Goal: Communication & Community: Answer question/provide support

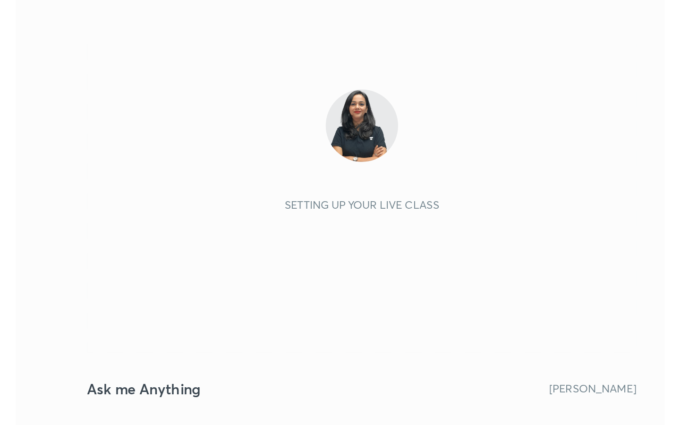
scroll to position [162, 301]
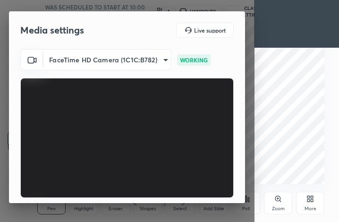
click at [309, 199] on icon at bounding box center [308, 200] width 2 height 2
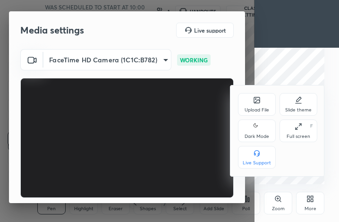
click at [292, 128] on div "Full screen F" at bounding box center [299, 130] width 38 height 23
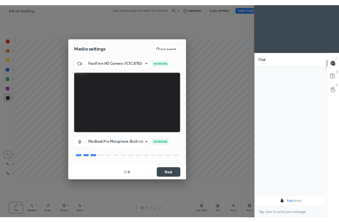
scroll to position [46861, 46753]
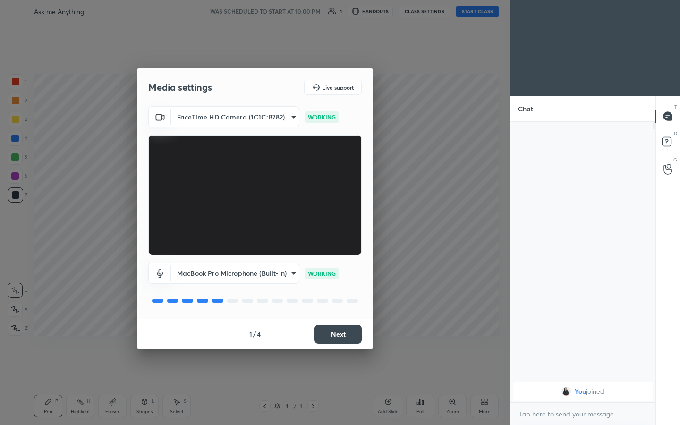
click at [335, 221] on button "Next" at bounding box center [338, 334] width 47 height 19
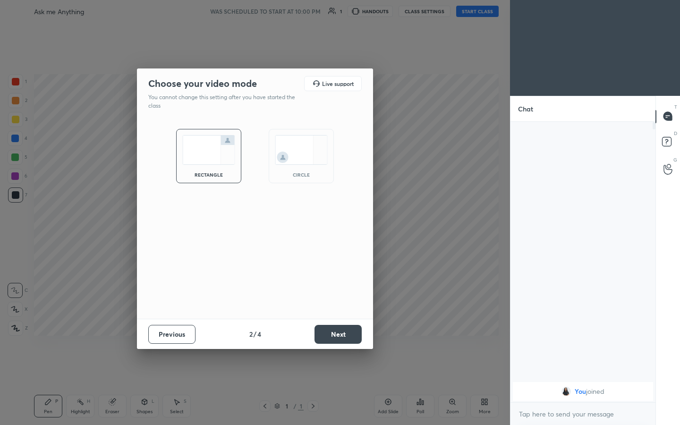
click at [335, 221] on button "Next" at bounding box center [338, 334] width 47 height 19
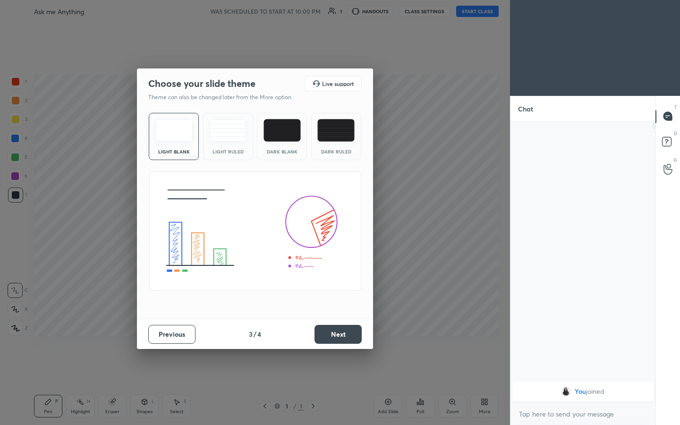
click at [335, 221] on button "Next" at bounding box center [338, 334] width 47 height 19
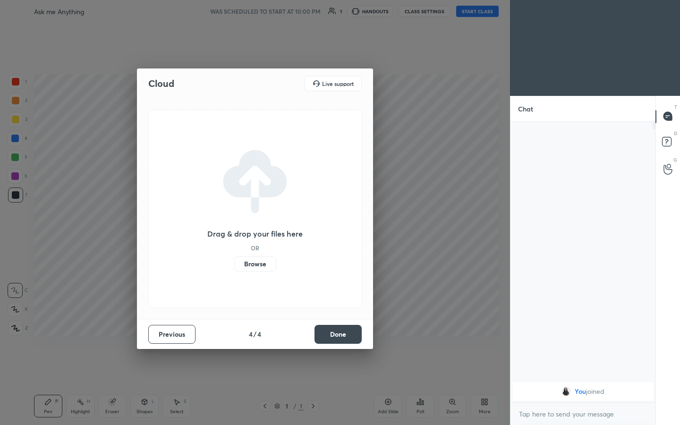
click at [335, 221] on button "Done" at bounding box center [338, 334] width 47 height 19
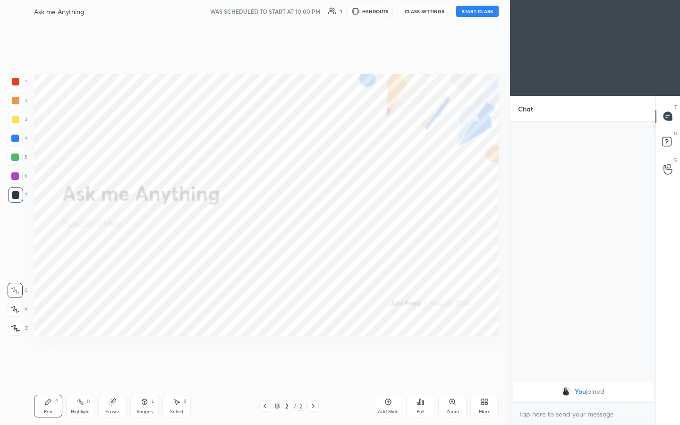
click at [339, 221] on icon at bounding box center [485, 402] width 8 height 8
click at [339, 221] on icon at bounding box center [431, 303] width 8 height 8
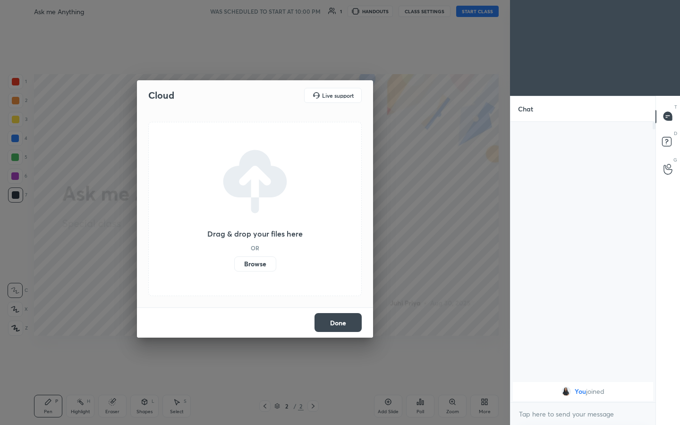
click at [251, 221] on label "Browse" at bounding box center [255, 263] width 42 height 15
click at [234, 221] on input "Browse" at bounding box center [234, 263] width 0 height 15
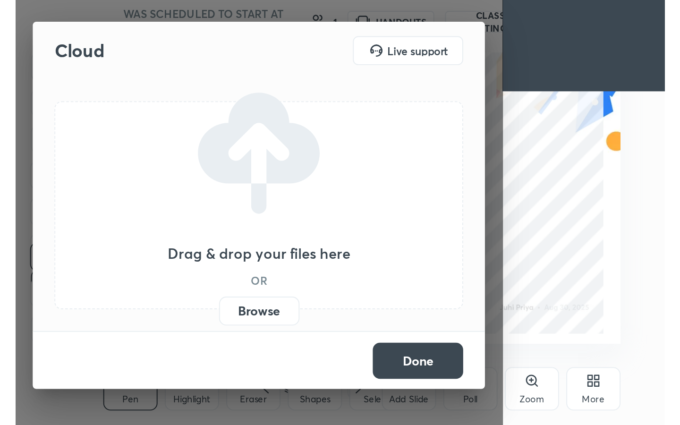
scroll to position [162, 301]
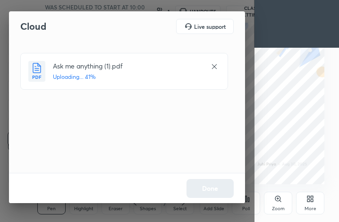
click at [307, 208] on div "More" at bounding box center [311, 208] width 12 height 5
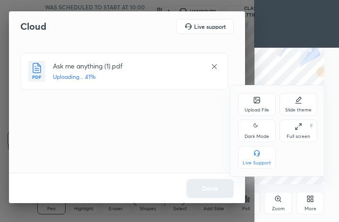
click at [301, 126] on icon at bounding box center [299, 127] width 8 height 8
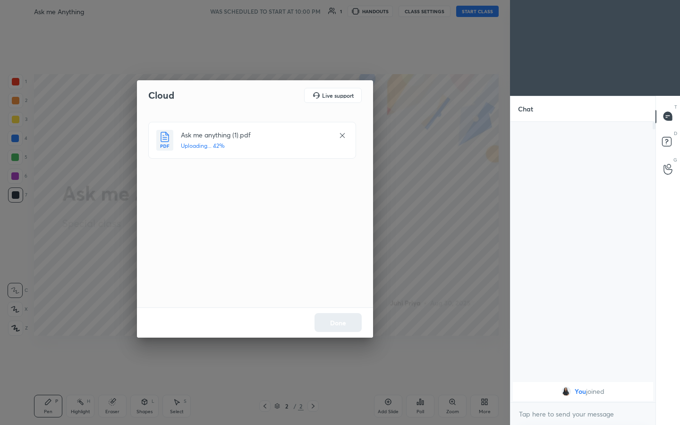
scroll to position [46861, 46753]
click at [339, 221] on button "Done" at bounding box center [338, 322] width 47 height 19
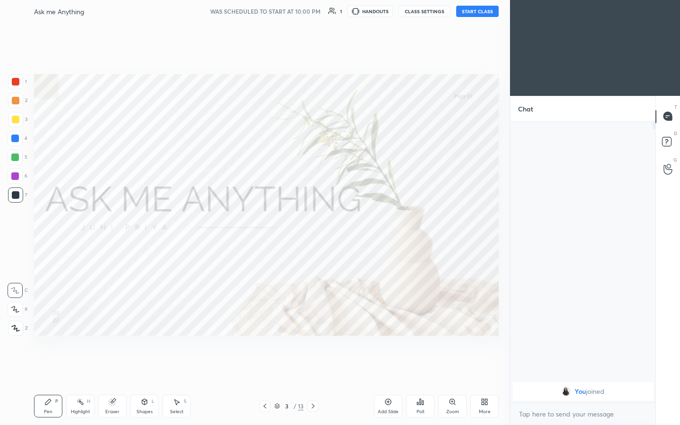
click at [339, 12] on button "START CLASS" at bounding box center [477, 11] width 43 height 11
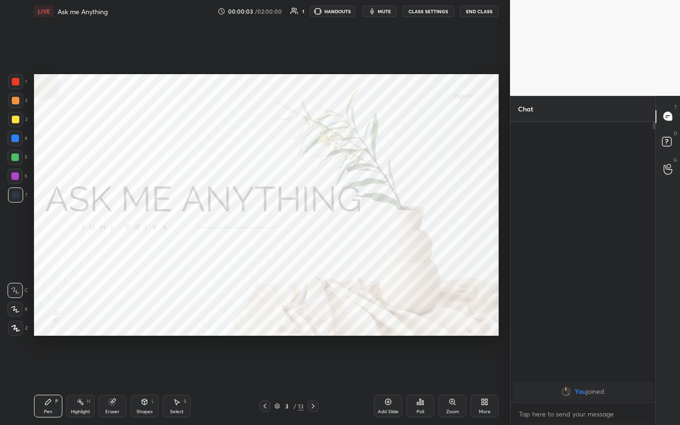
click at [339, 13] on span "mute" at bounding box center [384, 11] width 13 height 7
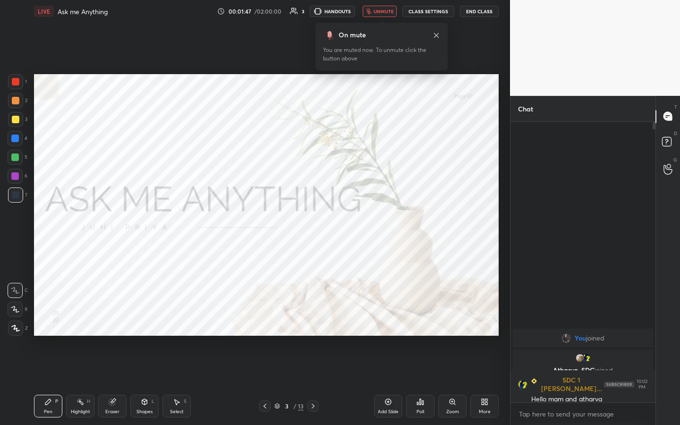
click at [339, 221] on body "1 2 3 4 5 6 7 C X Z C X Z E E Erase all H H LIVE Ask me Anything 00:01:47 / 02:…" at bounding box center [340, 212] width 680 height 425
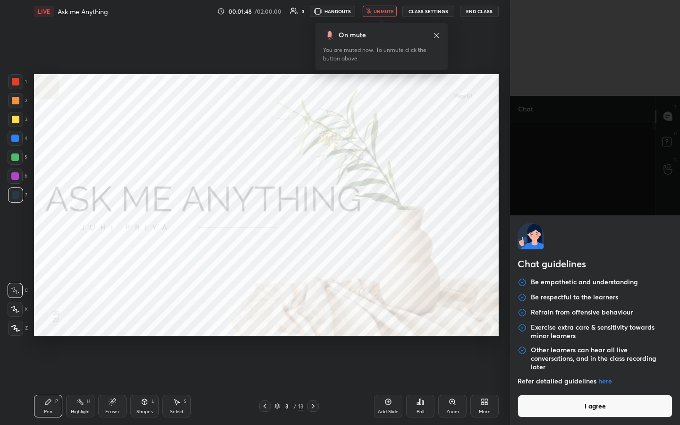
click at [339, 221] on button "I agree" at bounding box center [595, 406] width 155 height 23
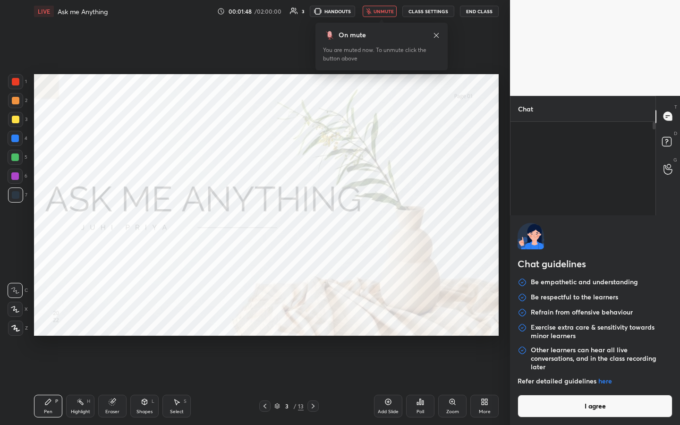
type textarea "x"
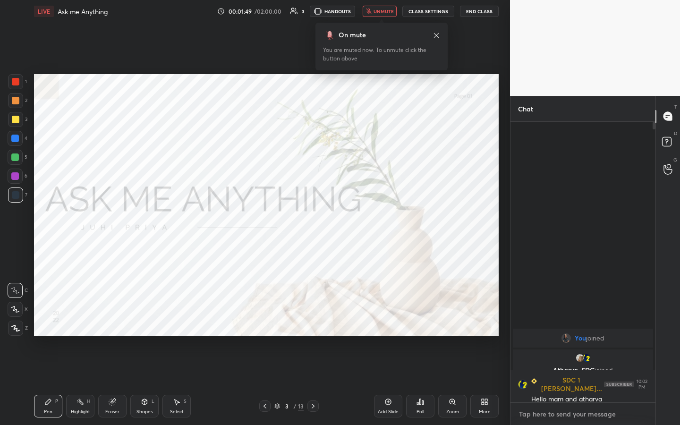
type textarea "H"
type textarea "x"
type textarea "He"
type textarea "x"
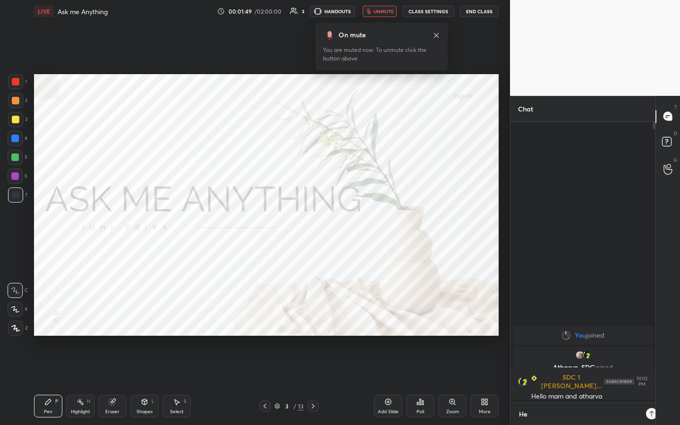
scroll to position [300, 142]
type textarea "Hey"
type textarea "x"
type textarea "Hey"
type textarea "x"
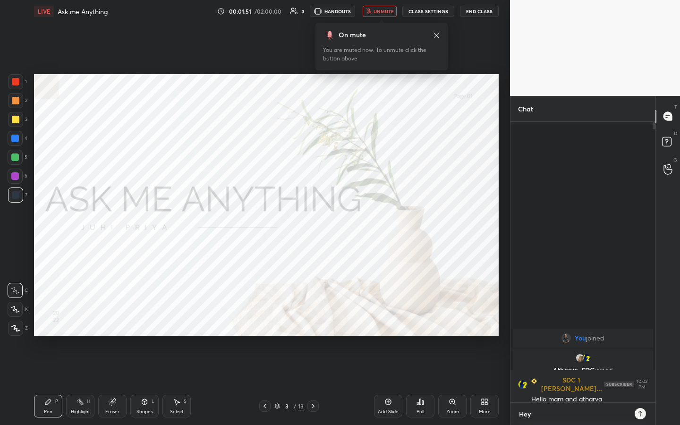
type textarea "Hey G"
type textarea "x"
type textarea "Hey [PERSON_NAME]"
type textarea "x"
type textarea "Hey GUy"
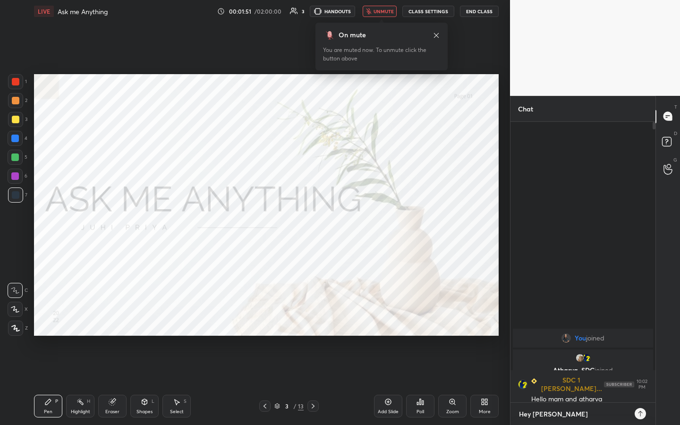
type textarea "x"
type textarea "Hey GUys"
type textarea "x"
type textarea "Hey GUy"
type textarea "x"
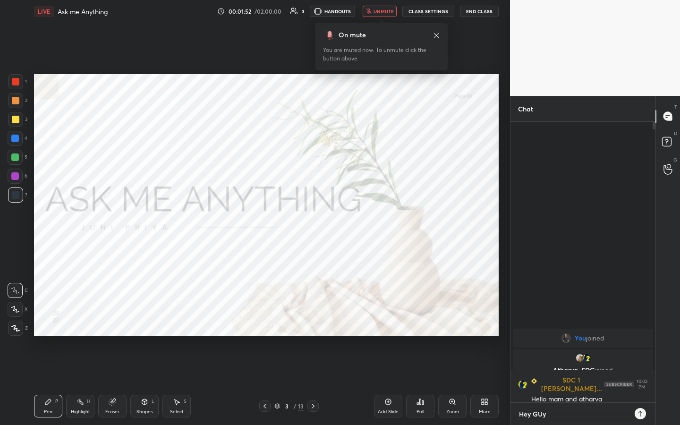
type textarea "Hey [PERSON_NAME]"
type textarea "x"
type textarea "Hey G"
type textarea "x"
type textarea "Hey Gu"
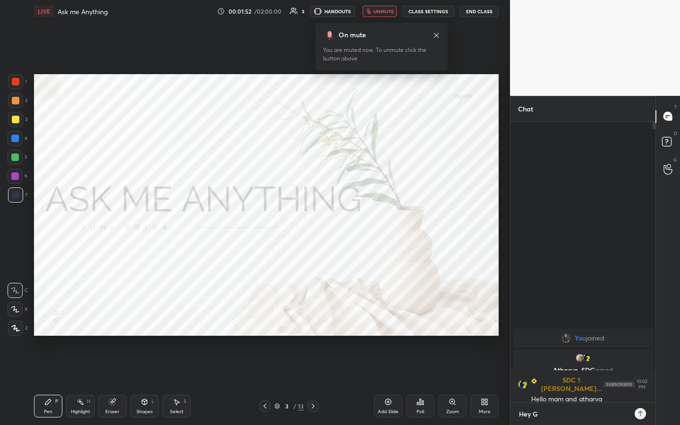
type textarea "x"
type textarea "Hey [PERSON_NAME]"
type textarea "x"
type textarea "Hey Guys"
type textarea "x"
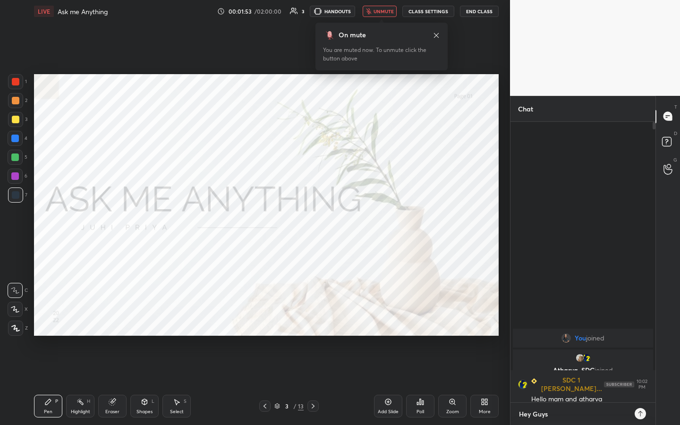
type textarea "Hey Guys"
type textarea "x"
type textarea "Hey Guys"
type textarea "x"
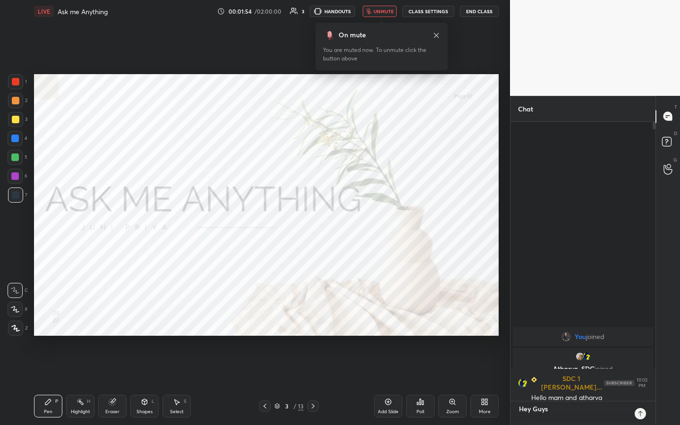
type textarea "Hey Guys w"
type textarea "x"
type textarea "Hey Guys wa"
type textarea "x"
type textarea "Hey [PERSON_NAME]"
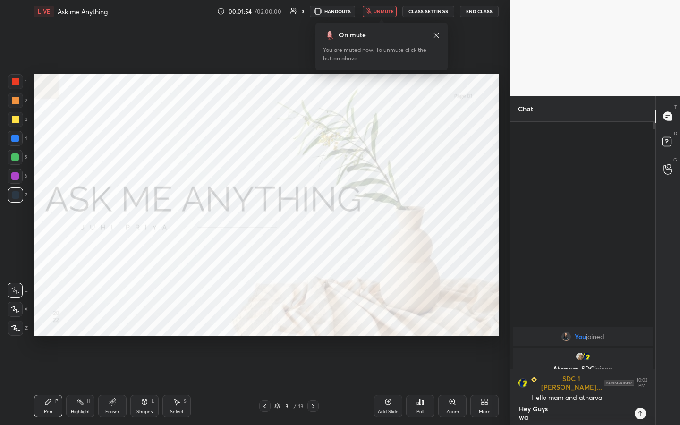
type textarea "x"
type textarea "Hey Guys wait"
type textarea "x"
type textarea "Hey Guys waiti"
type textarea "x"
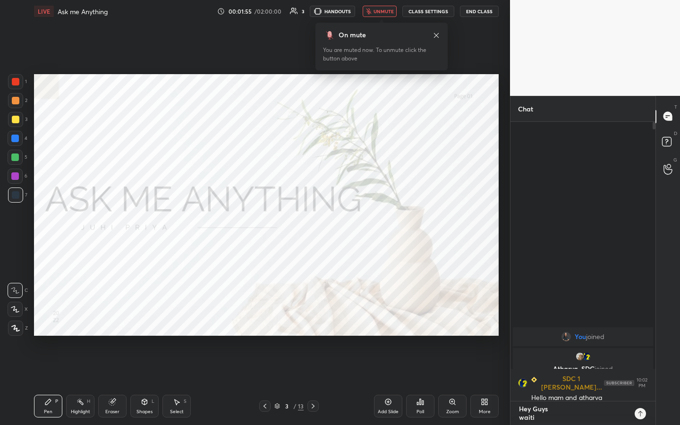
type textarea "Hey Guys waitin"
type textarea "x"
type textarea "Hey Guys waiting"
type textarea "x"
type textarea "Hey Guys waiting"
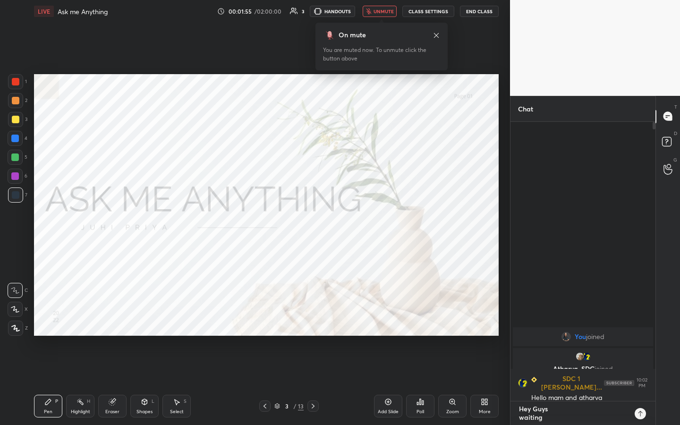
type textarea "x"
type textarea "Hey Guys waiting f"
type textarea "x"
type textarea "Hey Guys waiting fo"
type textarea "x"
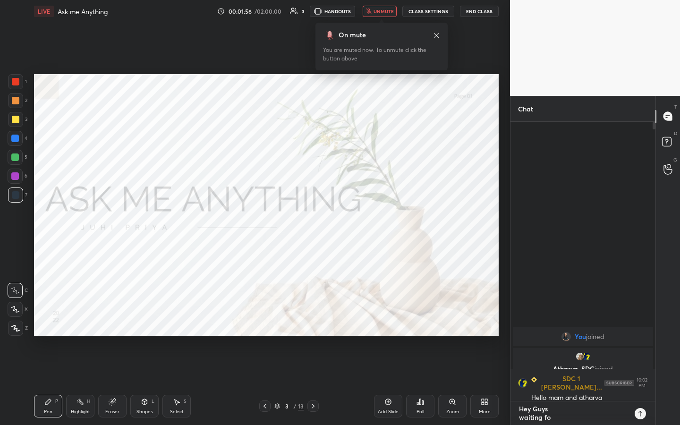
type textarea "Hey Guys waiting for"
type textarea "x"
type textarea "Hey Guys waiting for"
type textarea "x"
type textarea "Hey Guys waiting for f"
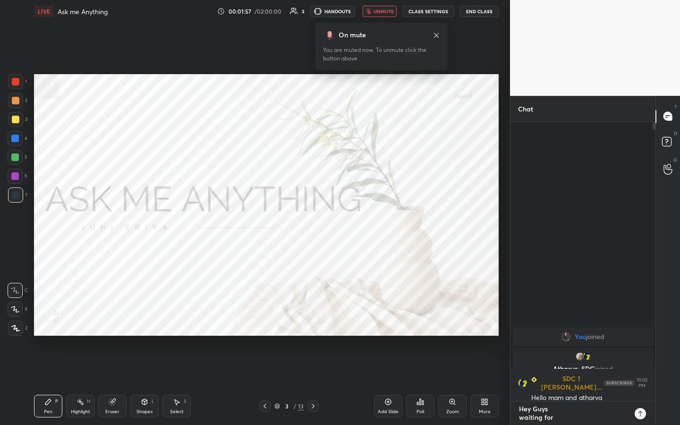
type textarea "x"
type textarea "Hey Guys waiting for fe"
type textarea "x"
type textarea "Hey Guys waiting for few"
type textarea "x"
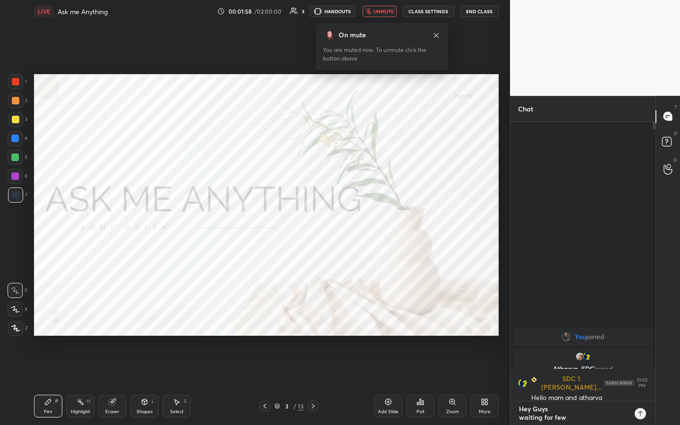
type textarea "Hey Guys waiting for few"
type textarea "x"
type textarea "Hey Guys waiting for few m"
type textarea "x"
type textarea "Hey Guys waiting for few mo"
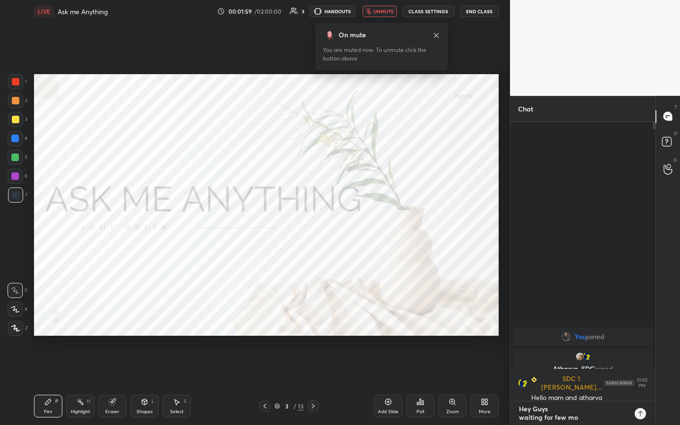
type textarea "x"
type textarea "Hey Guys waiting for few mor"
type textarea "x"
type textarea "Hey Guys waiting for few more"
type textarea "x"
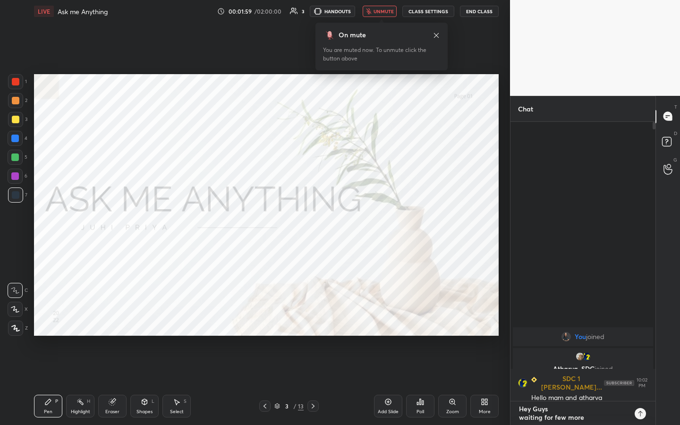
type textarea "Hey Guys waiting for few more"
type textarea "x"
type textarea "Hey Guys waiting for few more s"
type textarea "x"
type textarea "Hey Guys waiting for few more st"
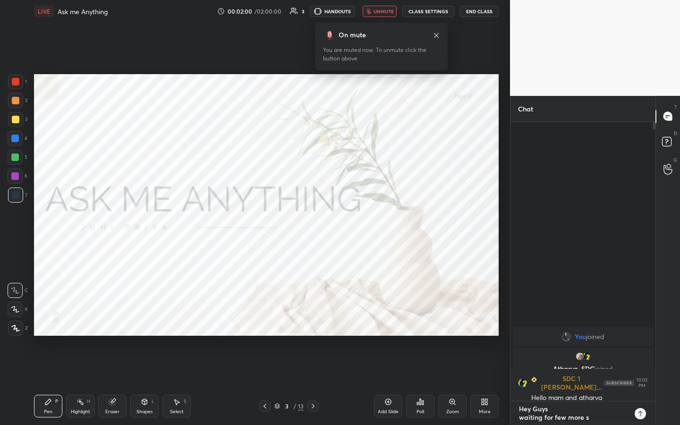
type textarea "x"
type textarea "Hey Guys waiting for few more stu"
type textarea "x"
type textarea "Hey Guys waiting for few more stud"
type textarea "x"
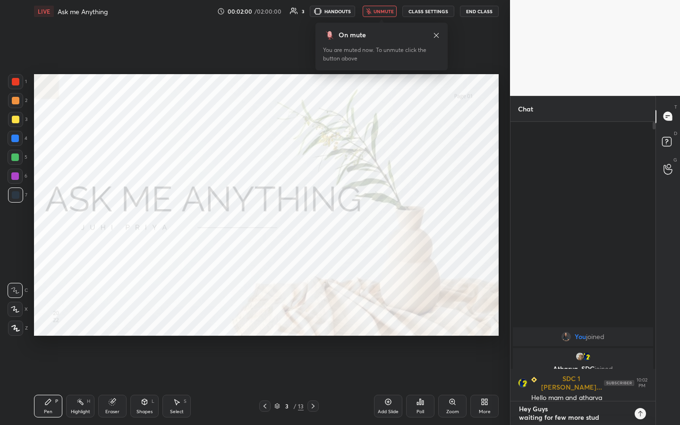
type textarea "Hey Guys waiting for few more stude"
type textarea "x"
type textarea "Hey Guys waiting for few more studen"
type textarea "x"
type textarea "Hey Guys waiting for few more student"
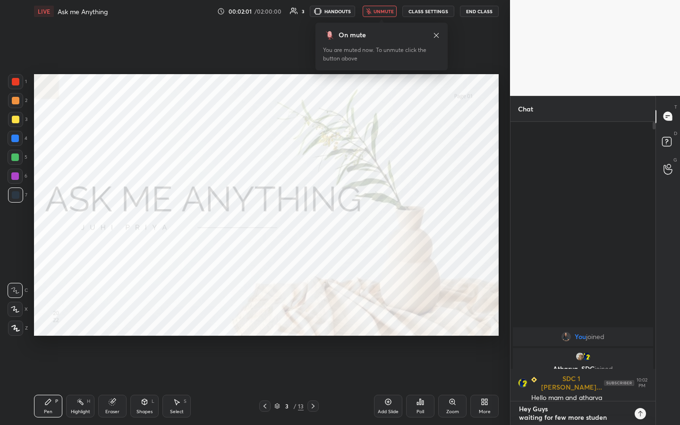
type textarea "x"
type textarea "Hey Guys waiting for few more students"
type textarea "x"
type textarea "Hey Guys waiting for few more students"
type textarea "x"
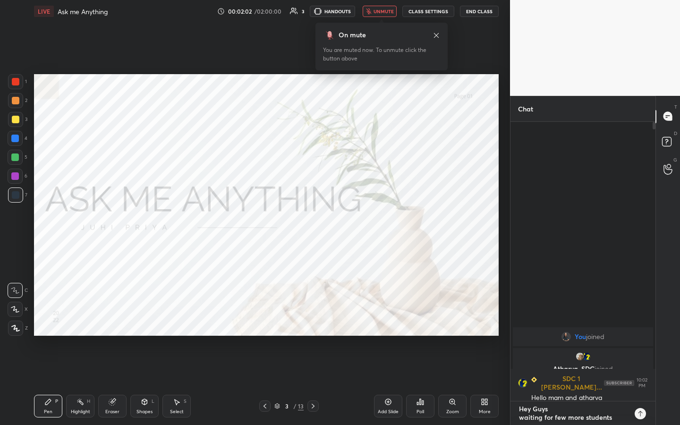
type textarea "Hey Guys waiting for few more students t"
type textarea "x"
type textarea "Hey Guys waiting for few more students to"
type textarea "x"
type textarea "Hey Guys waiting for few more students to"
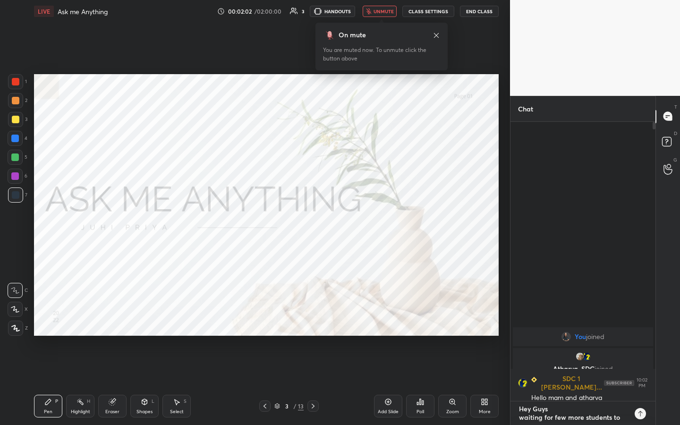
type textarea "x"
type textarea "Hey Guys waiting for few more students to j"
type textarea "x"
type textarea "Hey Guys waiting for few more students to [PERSON_NAME]"
type textarea "x"
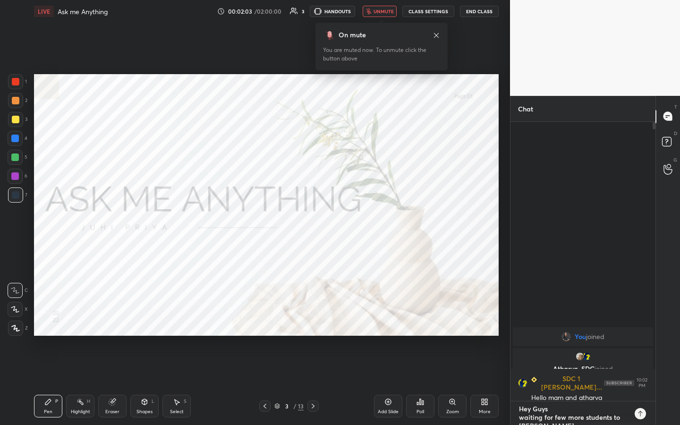
type textarea "Hey Guys waiting for few more students to [PERSON_NAME]"
type textarea "x"
type textarea "Hey Guys waiting for few more students to join"
type textarea "x"
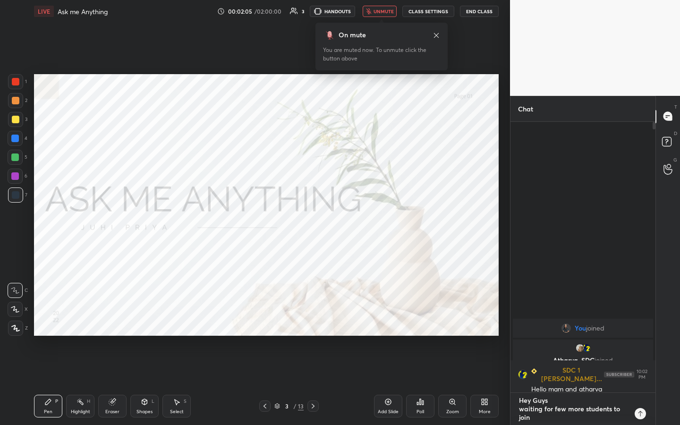
type textarea "x"
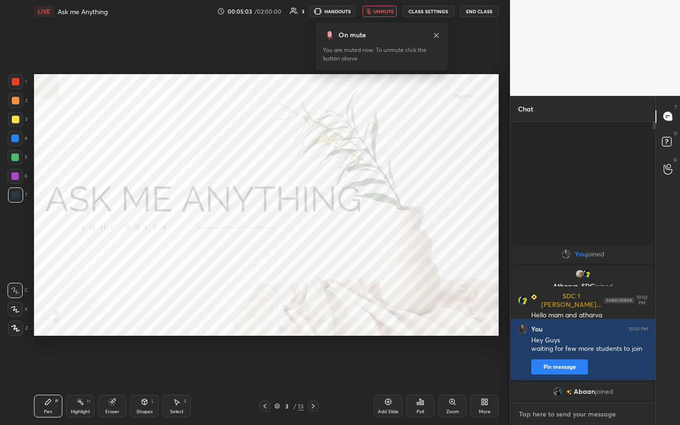
type textarea "I"
type textarea "x"
type textarea "Is"
type textarea "x"
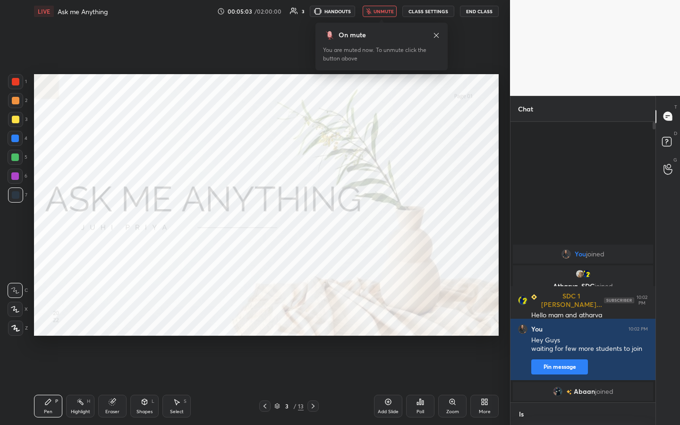
type textarea "Is"
type textarea "x"
type textarea "Is t"
type textarea "x"
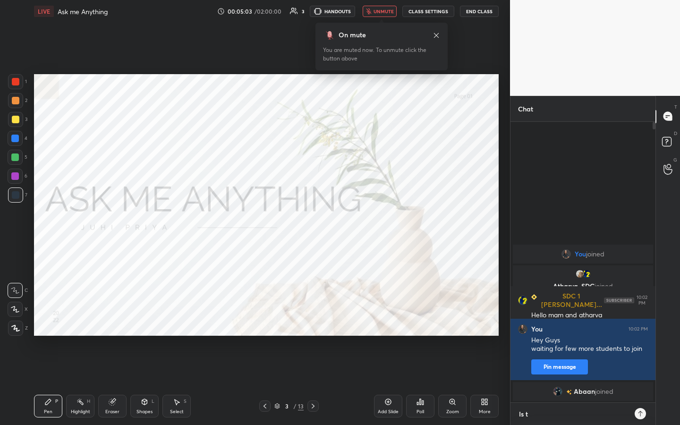
type textarea "Is th"
type textarea "x"
type textarea "Is the"
type textarea "x"
type textarea "Is ther"
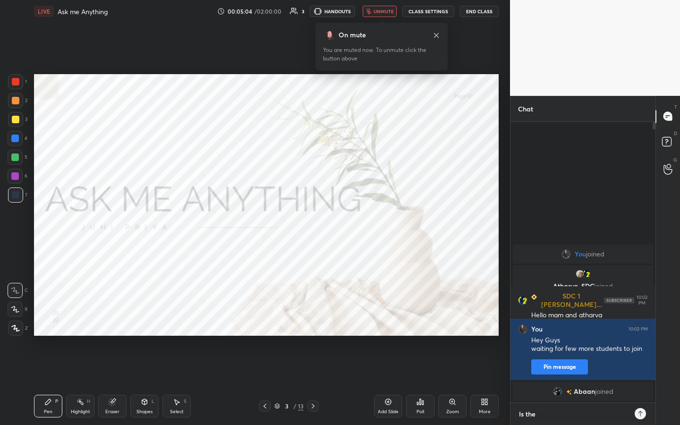
type textarea "x"
type textarea "Is there"
type textarea "x"
type textarea "Is there"
type textarea "x"
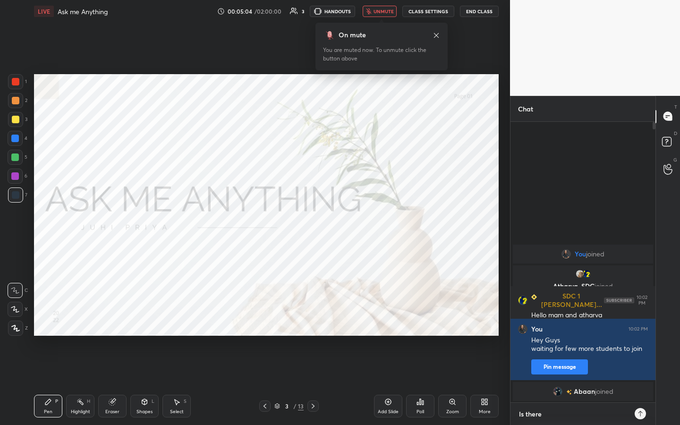
type textarea "Is there a"
type textarea "x"
type textarea "Is there an"
type textarea "x"
type textarea "Is there any"
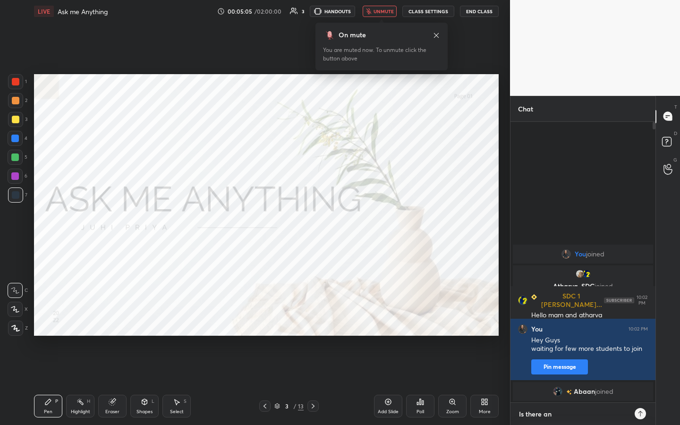
type textarea "x"
type textarea "Is there anyt"
type textarea "x"
type textarea "Is there anyth"
type textarea "x"
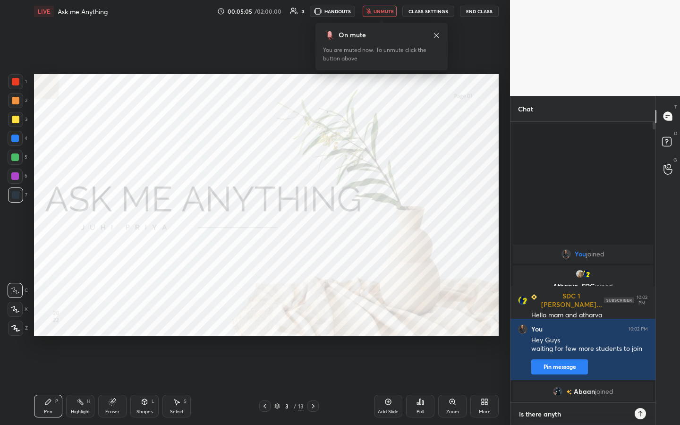
type textarea "Is there anythi"
type textarea "x"
type textarea "Is there anythin"
type textarea "x"
type textarea "Is there anything"
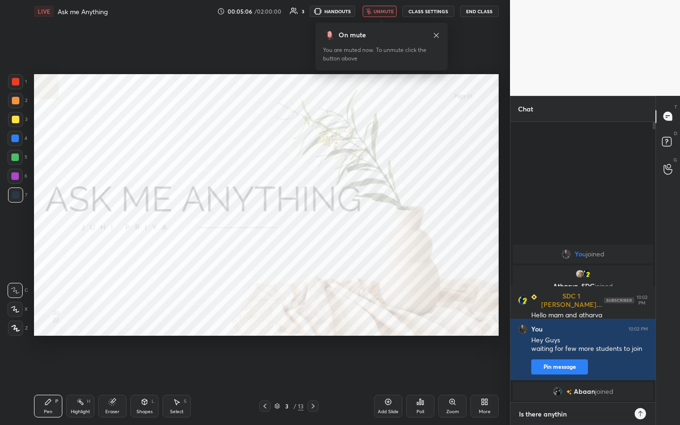
type textarea "x"
type textarea "Is there anything"
type textarea "x"
type textarea "Is there anything y"
type textarea "x"
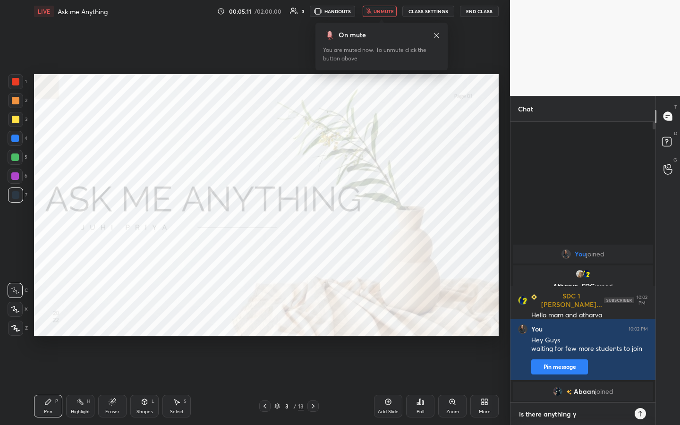
type textarea "Is there anything yo"
type textarea "x"
type textarea "Is there anything you"
type textarea "x"
type textarea "Is there anything you"
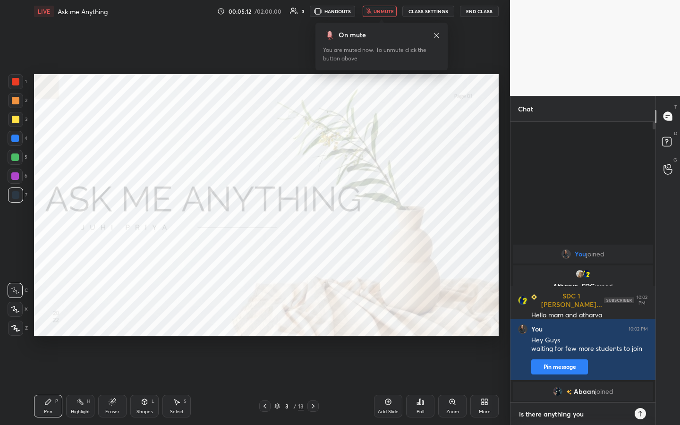
type textarea "x"
type textarea "Is there anything you g"
type textarea "x"
type textarea "Is there anything you gi"
type textarea "x"
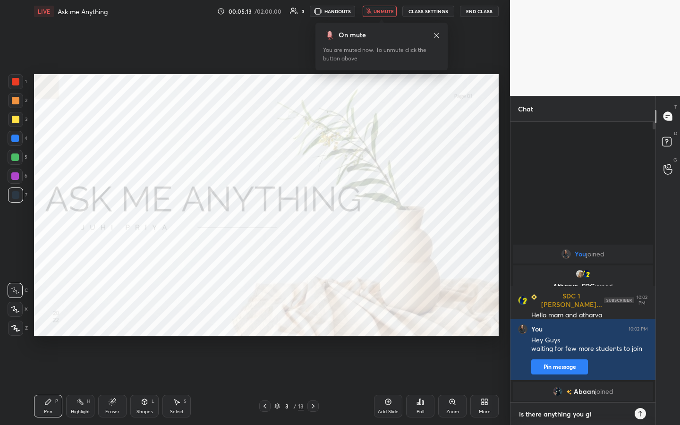
type textarea "Is there anything you g"
type textarea "x"
type textarea "Is there anything you gu"
type textarea "x"
type textarea "Is there anything you guy"
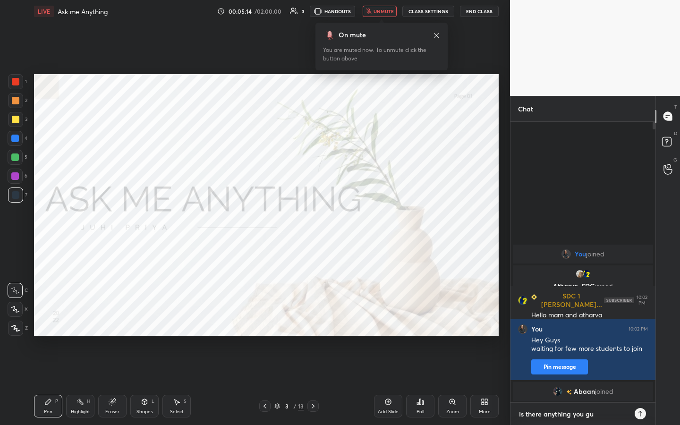
type textarea "x"
type textarea "Is there anything you guys"
type textarea "x"
type textarea "Is there anything you guys"
type textarea "x"
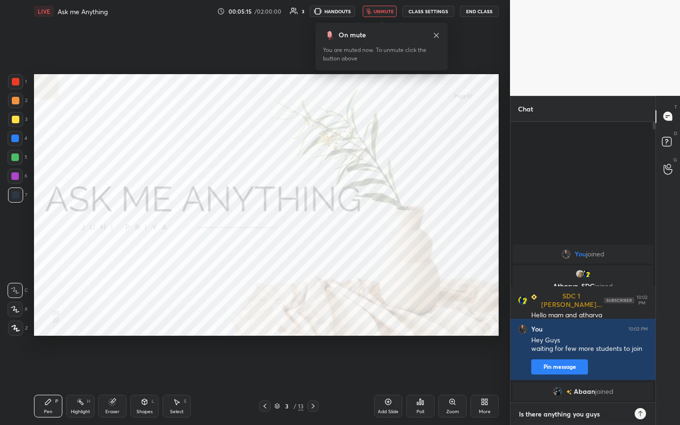
type textarea "Is there anything you guys h"
type textarea "x"
type textarea "Is there anything you guys ha"
type textarea "x"
type textarea "Is there anything you guys hav"
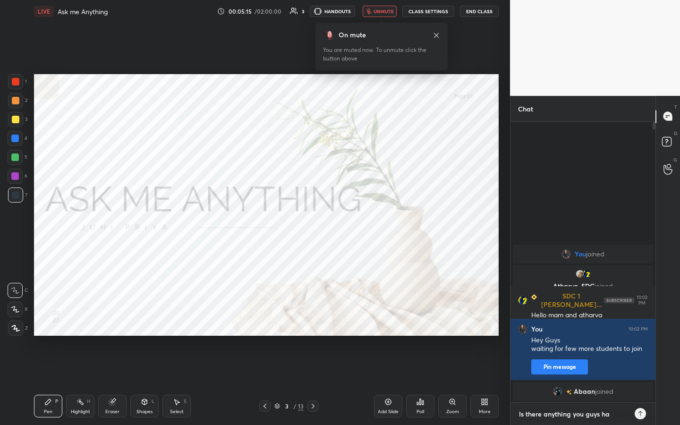
type textarea "x"
type textarea "Is there anything you guys have"
type textarea "x"
type textarea "Is there anything you guys have"
type textarea "x"
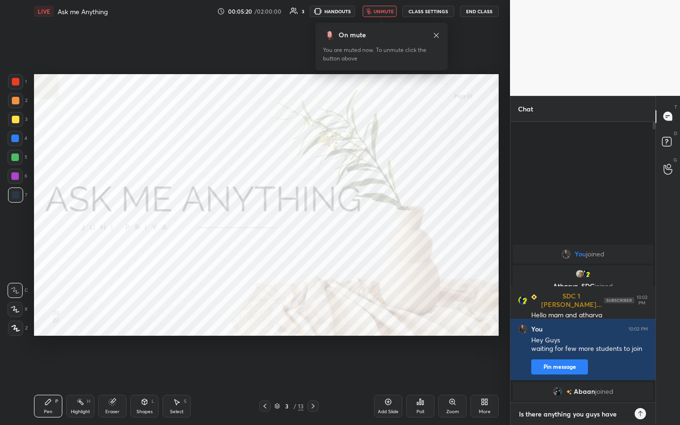
type textarea "Is there anything you guys have d"
type textarea "x"
type textarea "Is there anything you guys have do"
type textarea "x"
type textarea "Is there anything you guys have dou"
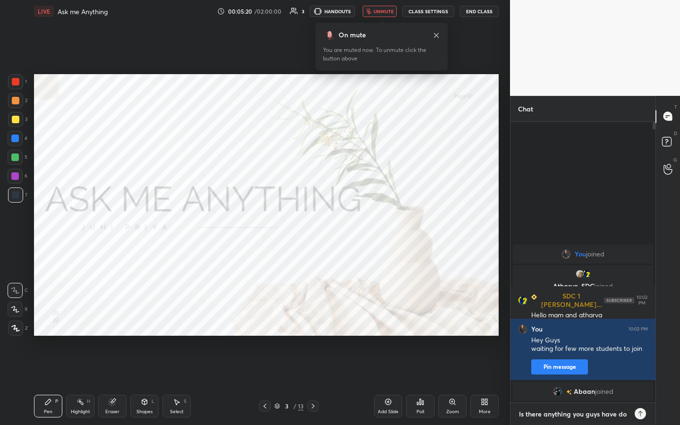
type textarea "x"
type textarea "Is there anything you guys have [PERSON_NAME]"
type textarea "x"
type textarea "Is there anything you guys have doubt"
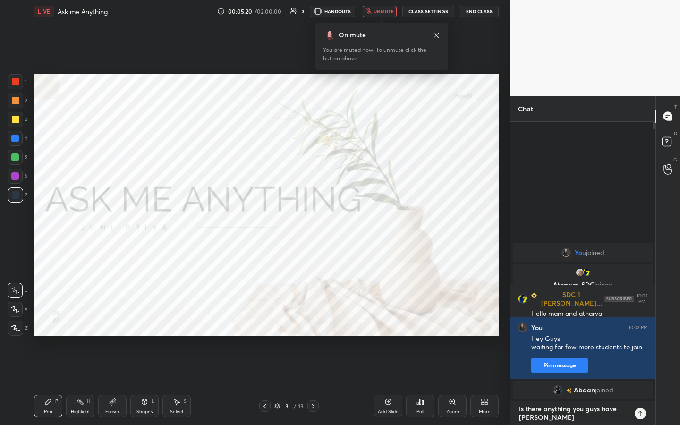
type textarea "x"
type textarea "Is there anything you guys have doubt"
type textarea "x"
type textarea "Is there anything you guys have doubt a"
type textarea "x"
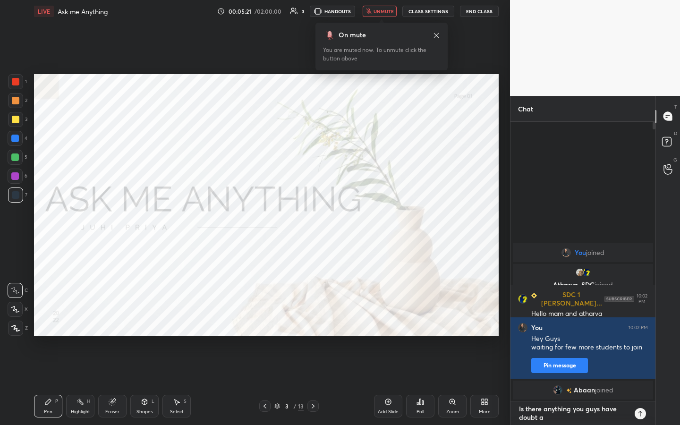
type textarea "Is there anything you guys have doubt ab"
type textarea "x"
type textarea "Is there anything you guys have doubt abo"
type textarea "x"
type textarea "Is there anything you guys have doubt abou"
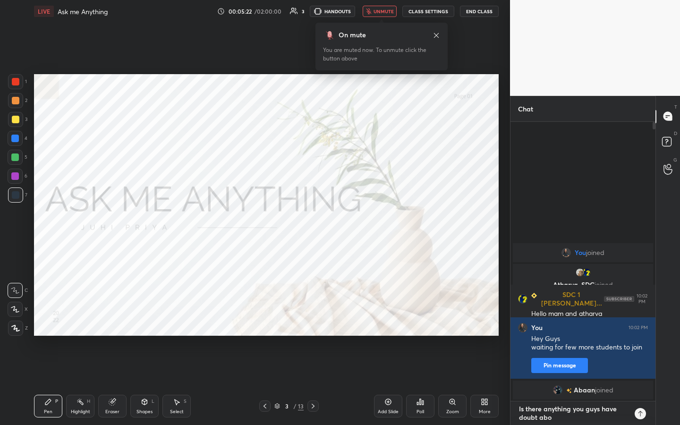
type textarea "x"
type textarea "Is there anything you guys have doubt about"
type textarea "x"
type textarea "Is there anything you guys have doubt about"
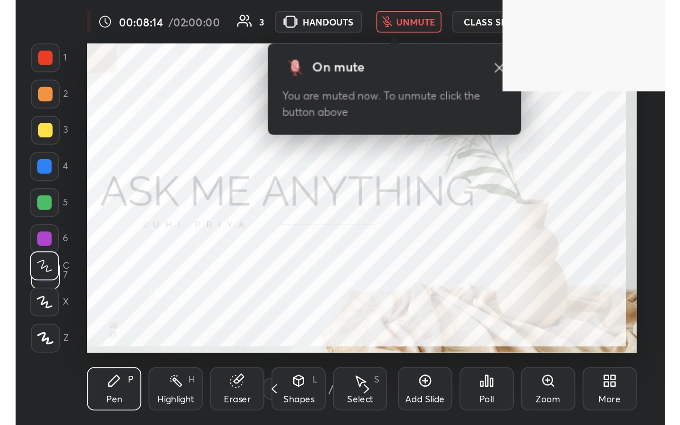
scroll to position [162, 301]
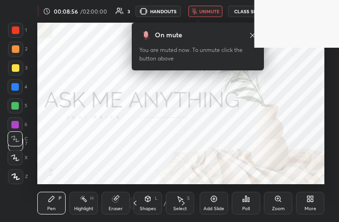
click at [310, 209] on div "More" at bounding box center [311, 208] width 12 height 5
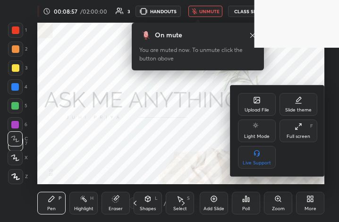
click at [298, 128] on icon at bounding box center [299, 127] width 8 height 8
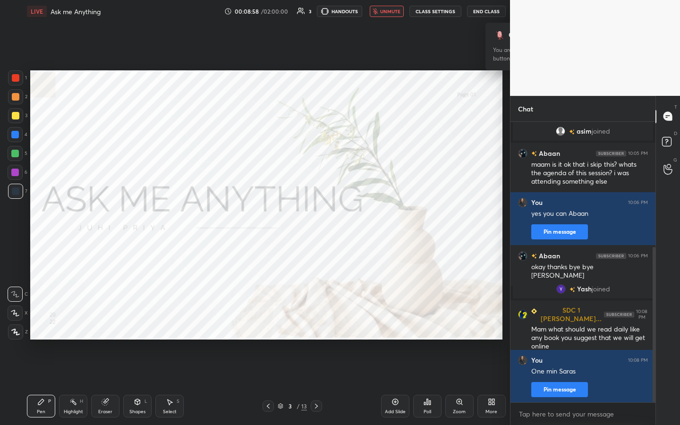
scroll to position [46861, 46753]
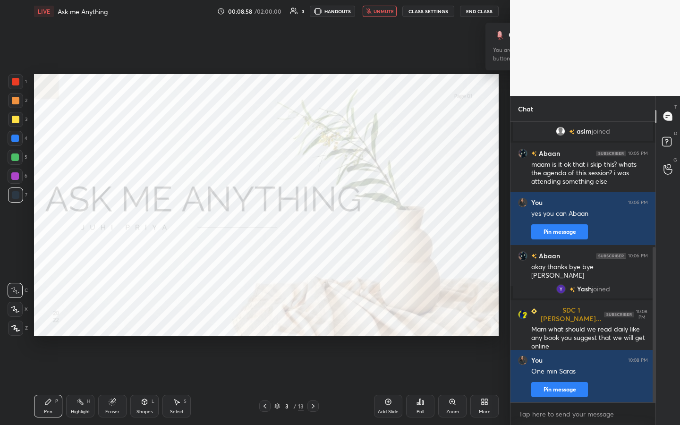
click at [339, 221] on div "x" at bounding box center [583, 414] width 145 height 22
paste textarea "Lor ipsumdol sitametcons adi elits (doeiu tem IN utlabore): Etdolor ma Aliqu En…"
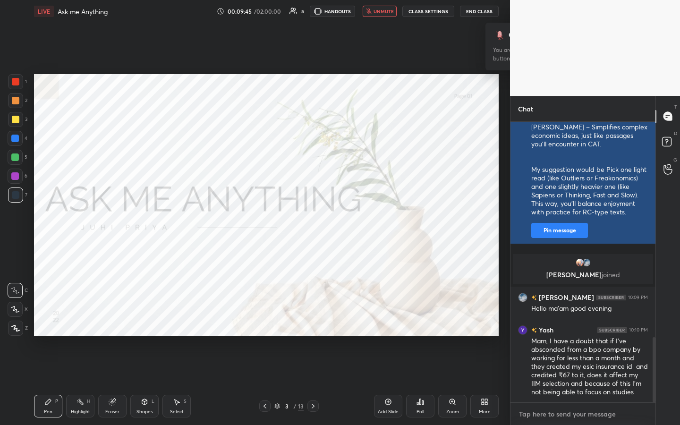
scroll to position [979, 0]
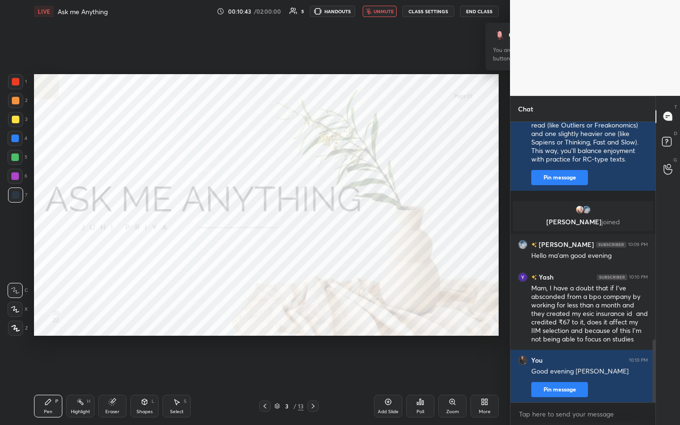
click at [339, 16] on button "unmute" at bounding box center [380, 11] width 34 height 11
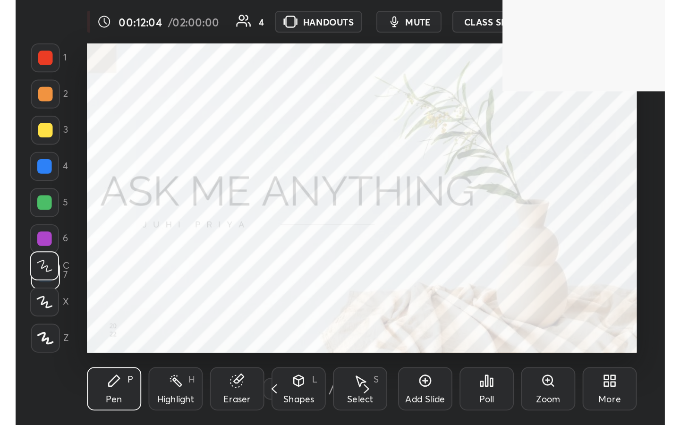
scroll to position [162, 301]
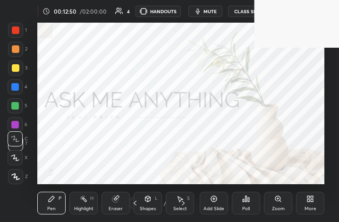
click at [311, 196] on icon at bounding box center [312, 197] width 2 height 2
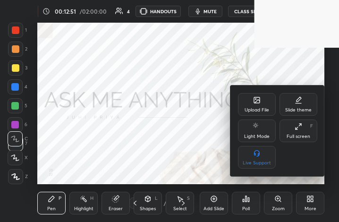
click at [296, 130] on div "Full screen F" at bounding box center [299, 130] width 38 height 23
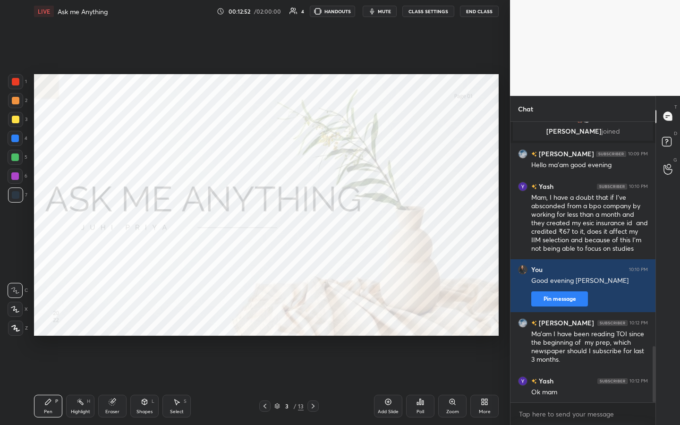
scroll to position [46861, 46753]
click at [339, 8] on span "mute" at bounding box center [384, 11] width 13 height 7
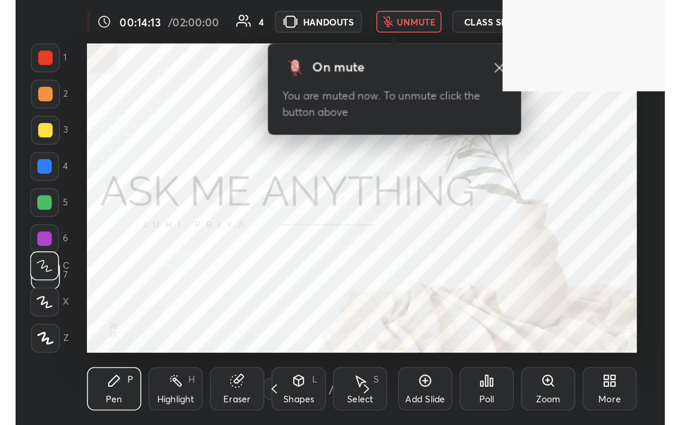
scroll to position [162, 301]
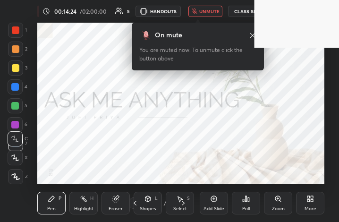
click at [303, 204] on div "More" at bounding box center [310, 203] width 28 height 23
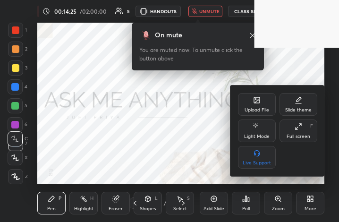
click at [295, 125] on icon at bounding box center [299, 127] width 8 height 8
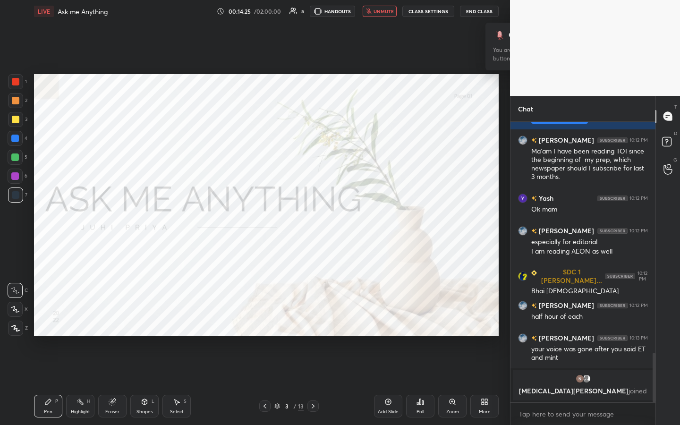
scroll to position [46861, 46753]
click at [339, 221] on textarea at bounding box center [583, 414] width 130 height 15
paste textarea "For CAT preparation, The [DEMOGRAPHIC_DATA] and The Indian Express are excellen…"
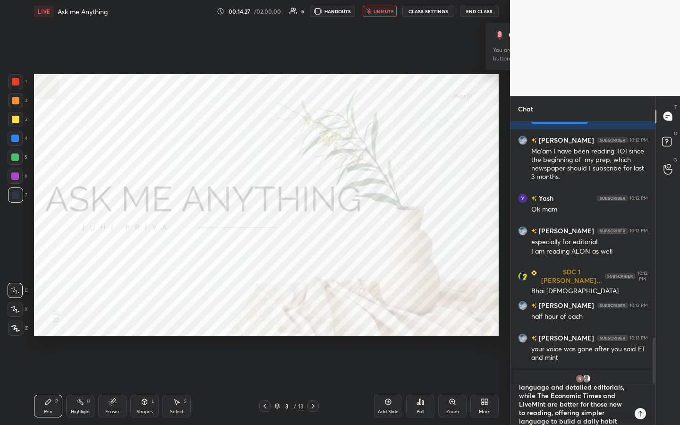
scroll to position [0, 0]
click at [339, 221] on textarea "For CAT preparation, The [DEMOGRAPHIC_DATA] and The Indian Express are excellen…" at bounding box center [573, 404] width 111 height 41
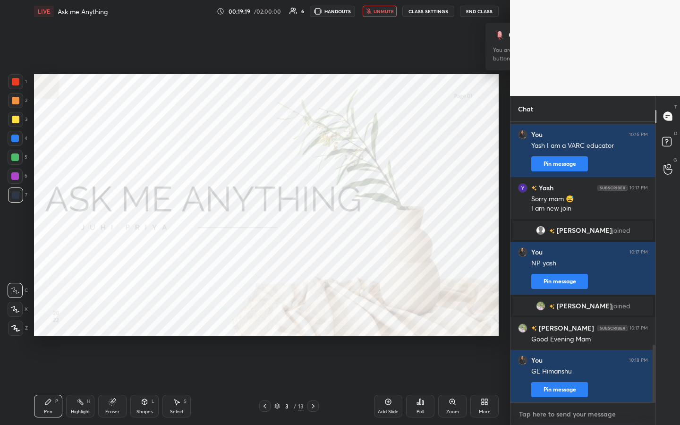
scroll to position [1110, 0]
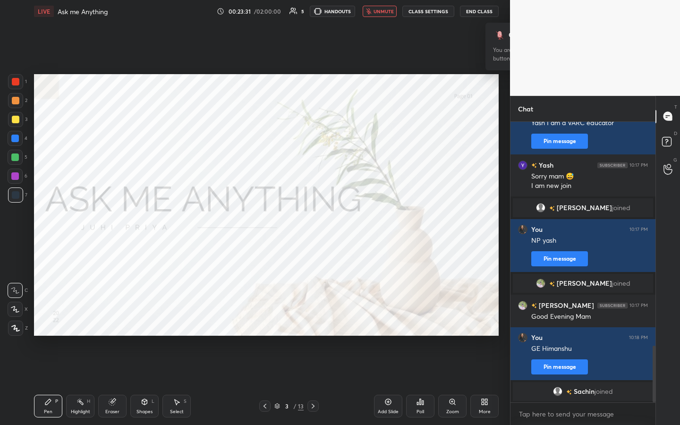
click at [339, 13] on button "End Class" at bounding box center [479, 11] width 39 height 11
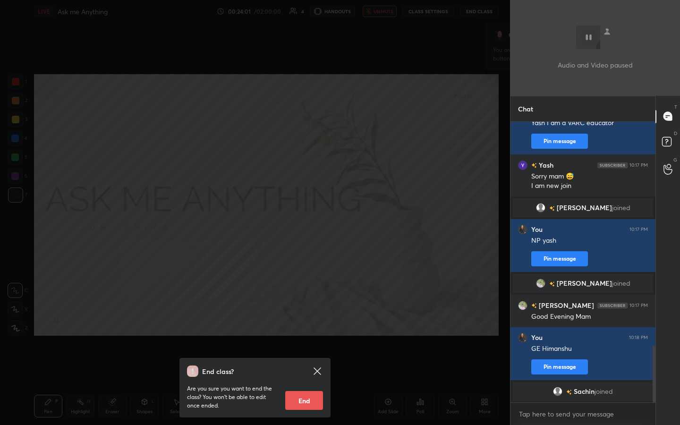
click at [339, 34] on div "End class? Are you sure you want to end the class? You won’t be able to edit on…" at bounding box center [255, 212] width 510 height 425
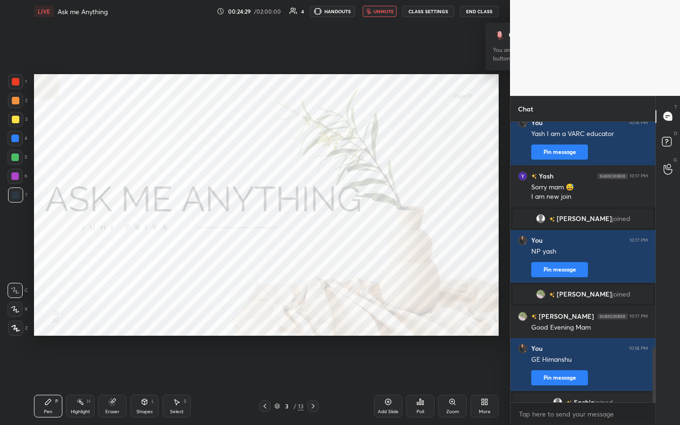
scroll to position [1162, 0]
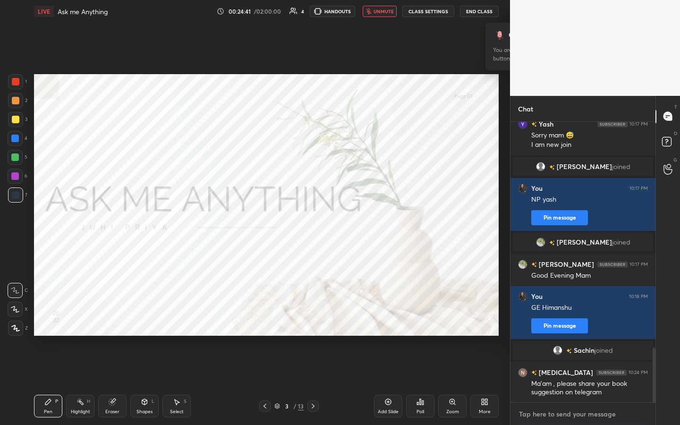
click at [339, 221] on textarea at bounding box center [583, 414] width 130 height 15
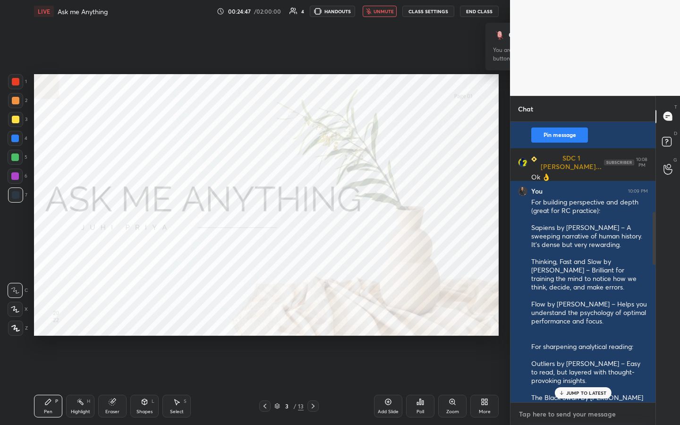
scroll to position [482, 0]
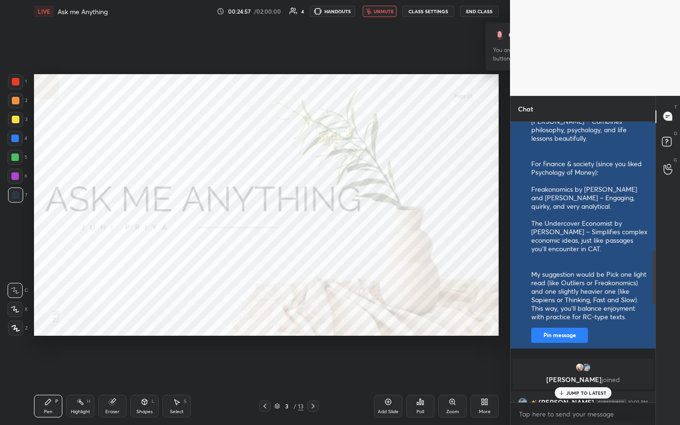
scroll to position [867, 0]
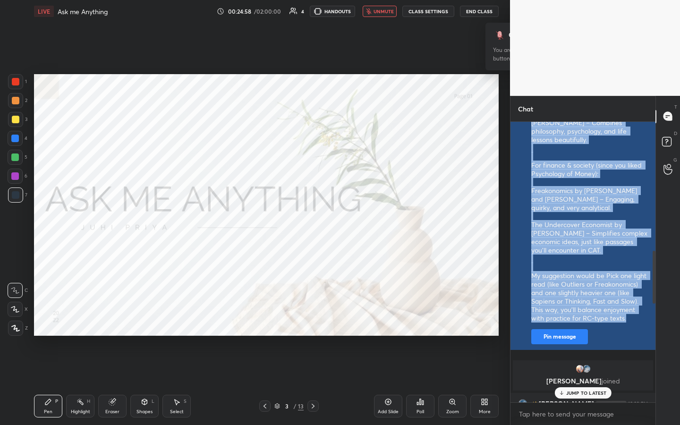
drag, startPoint x: 530, startPoint y: 199, endPoint x: 630, endPoint y: 332, distance: 165.9
click at [339, 221] on div "You 10:09 PM For building perspective and depth (great for RC practice): Sapien…" at bounding box center [583, 73] width 145 height 554
copy div "Lor ipsumdol sitametcons adi elits (doeiu tem IN utlabore): Etdolor ma Aliqu En…"
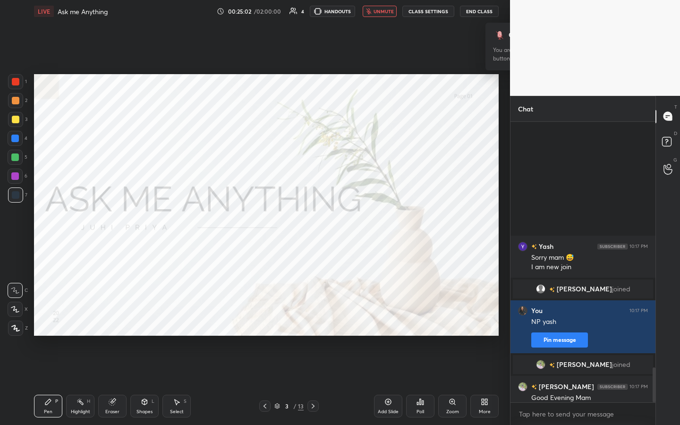
scroll to position [1965, 0]
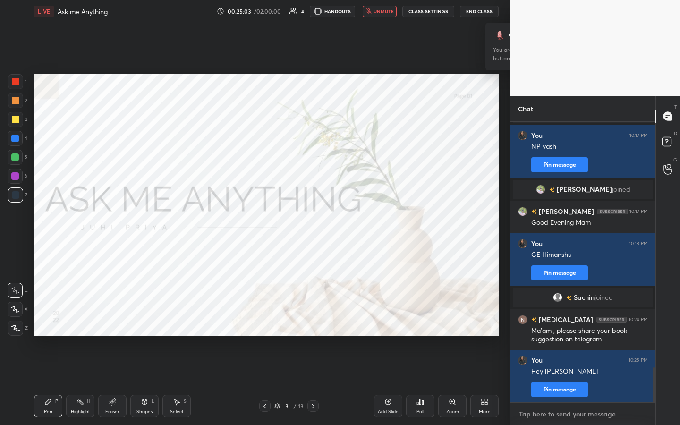
click at [339, 221] on textarea at bounding box center [583, 414] width 130 height 15
paste textarea "Lor ipsumdol sitametcons adi elits (doeiu tem IN utlabore): Etdolor ma Aliqu En…"
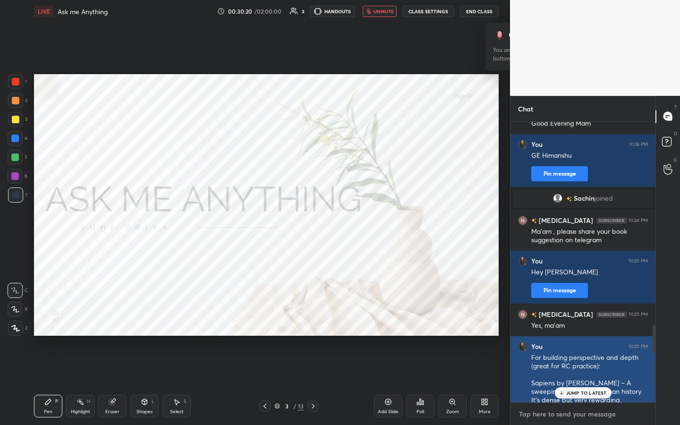
scroll to position [2560, 0]
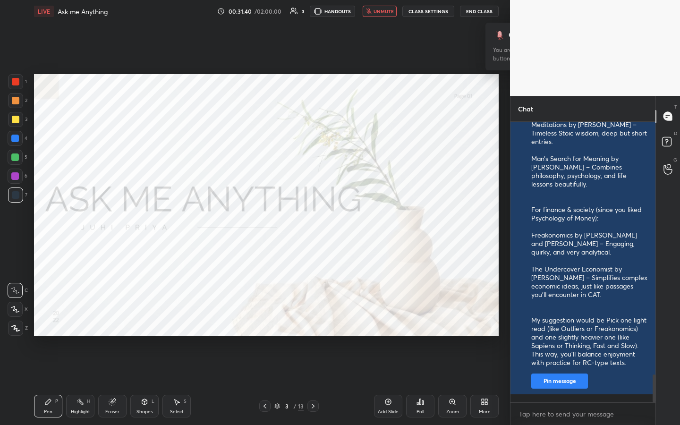
click at [339, 13] on button "End Class" at bounding box center [479, 11] width 39 height 11
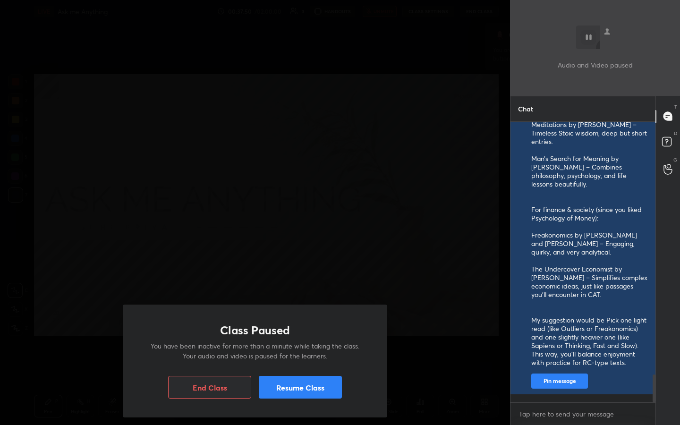
click at [339, 187] on div "Class Paused You have been inactive for more than a minute while taking the cla…" at bounding box center [255, 212] width 510 height 425
click at [306, 221] on button "Resume Class" at bounding box center [300, 387] width 83 height 23
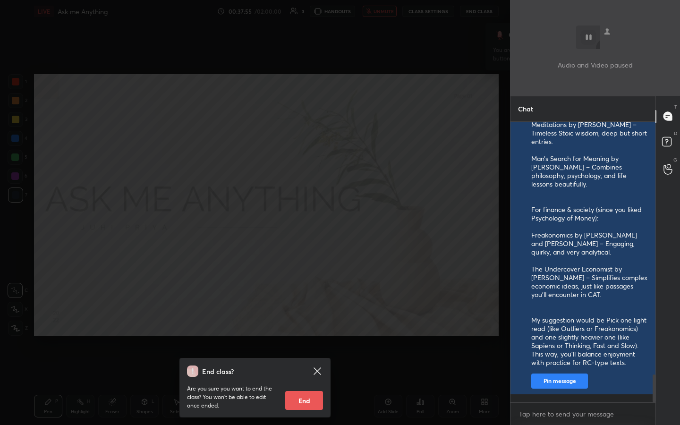
click at [339, 151] on div "End class? Are you sure you want to end the class? You won’t be able to edit on…" at bounding box center [255, 212] width 510 height 425
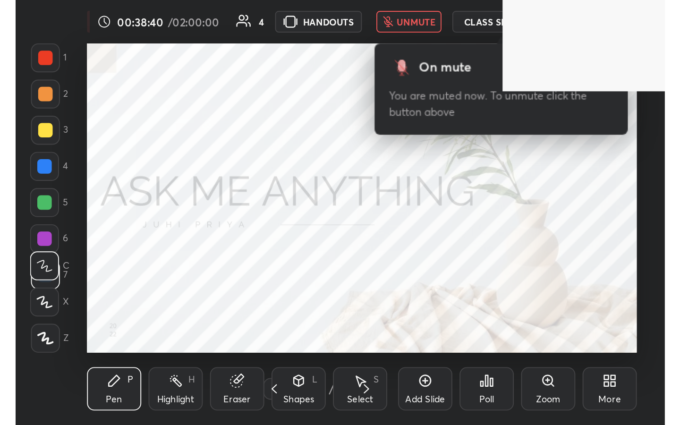
scroll to position [162, 301]
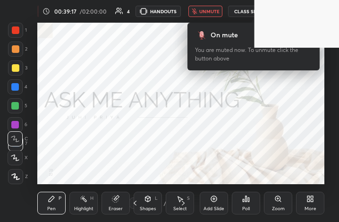
click at [313, 202] on icon at bounding box center [310, 199] width 8 height 8
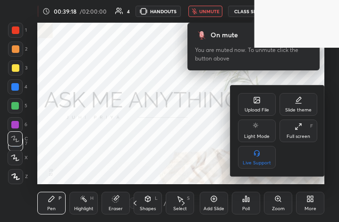
click at [302, 127] on div "Full screen F" at bounding box center [299, 130] width 38 height 23
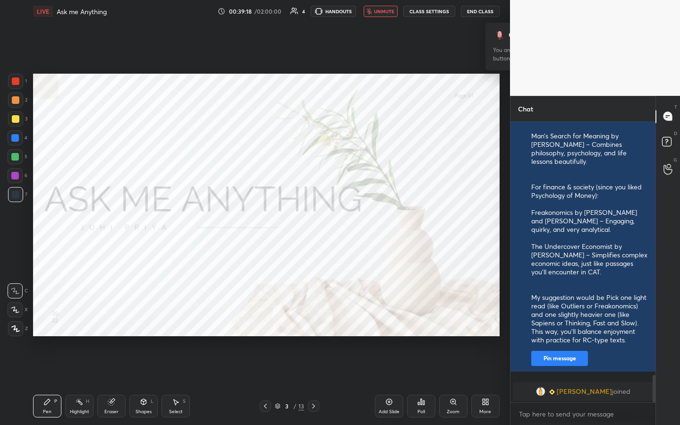
scroll to position [46861, 46753]
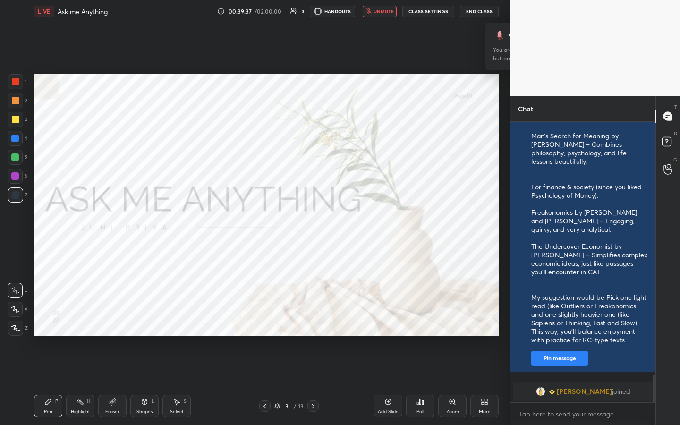
click at [339, 13] on button "End Class" at bounding box center [479, 11] width 39 height 11
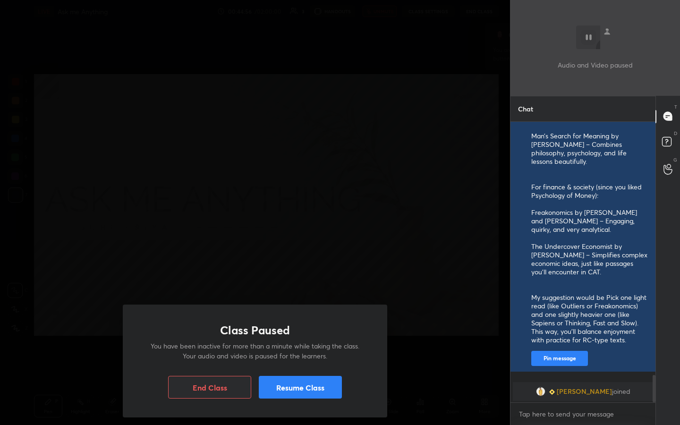
click at [294, 172] on div "Class Paused You have been inactive for more than a minute while taking the cla…" at bounding box center [255, 212] width 510 height 425
click at [312, 221] on button "Resume Class" at bounding box center [300, 387] width 83 height 23
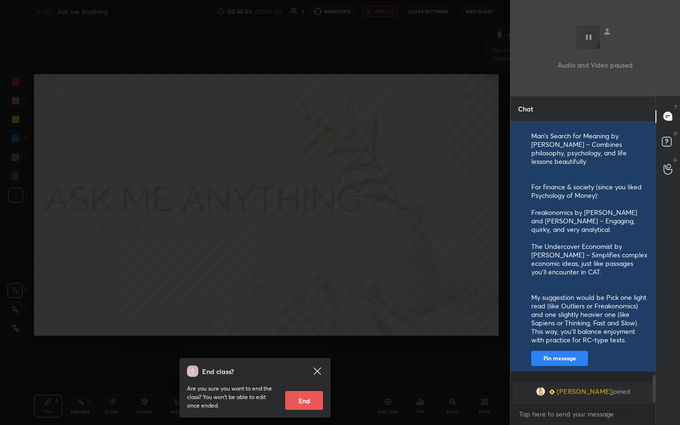
click at [339, 221] on div "End class? Are you sure you want to end the class? You won’t be able to edit on…" at bounding box center [255, 212] width 510 height 425
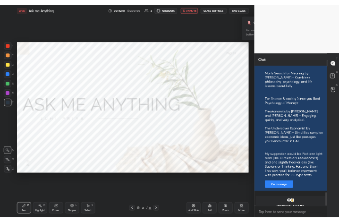
scroll to position [2595, 0]
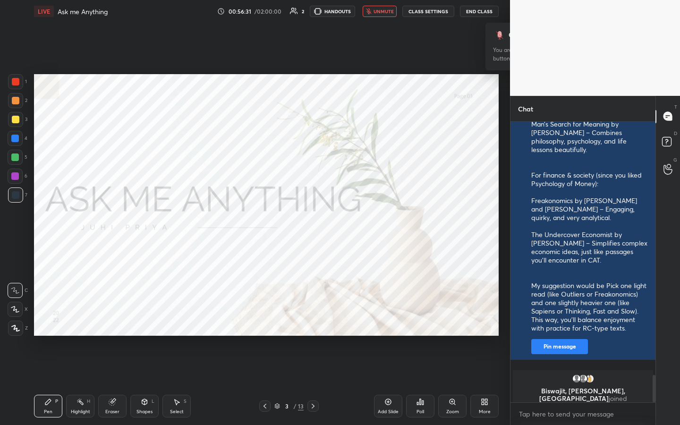
click at [339, 11] on button "End Class" at bounding box center [479, 11] width 39 height 11
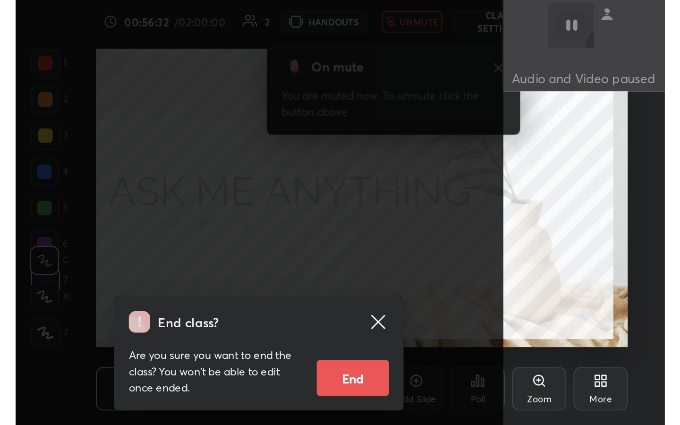
scroll to position [162, 301]
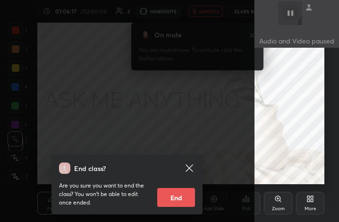
click at [310, 196] on icon at bounding box center [310, 199] width 8 height 8
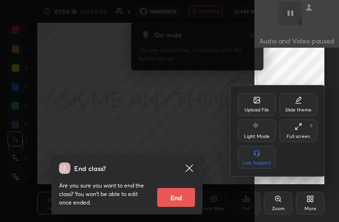
click at [302, 131] on div "Full screen F" at bounding box center [299, 130] width 38 height 23
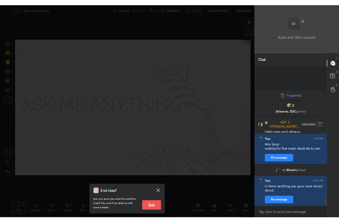
scroll to position [46861, 46753]
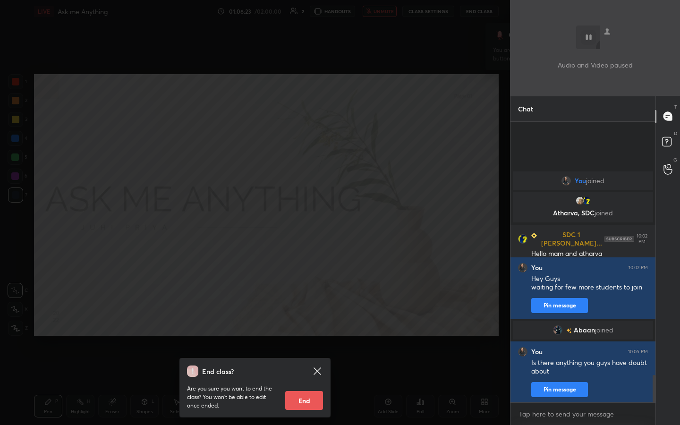
click at [339, 221] on div "End class? Are you sure you want to end the class? You won’t be able to edit on…" at bounding box center [255, 212] width 510 height 425
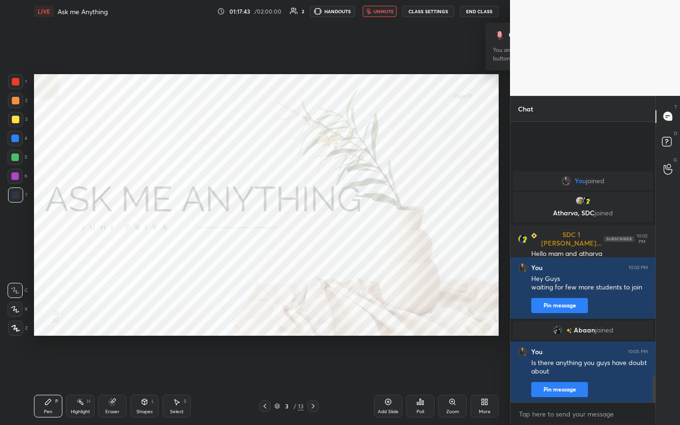
click at [339, 11] on button "End Class" at bounding box center [479, 11] width 39 height 11
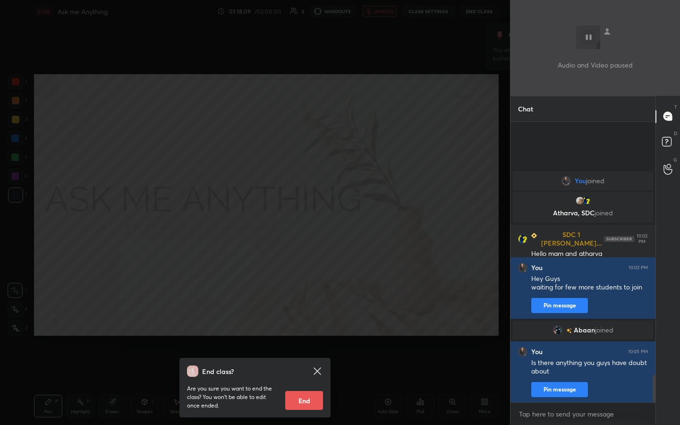
click at [339, 83] on div "End class? Are you sure you want to end the class? You won’t be able to edit on…" at bounding box center [255, 212] width 510 height 425
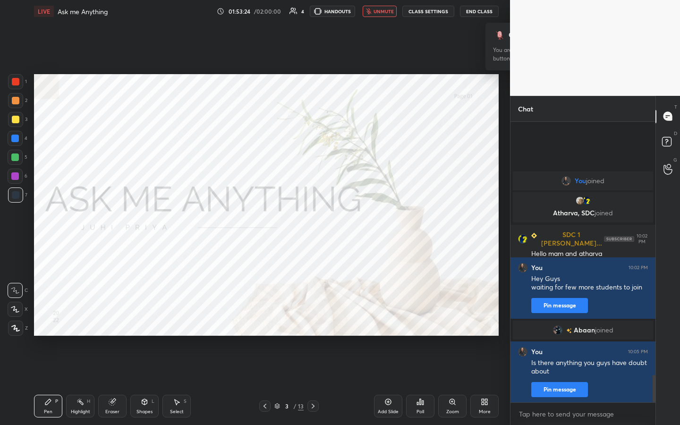
click at [339, 9] on button "End Class" at bounding box center [479, 11] width 39 height 11
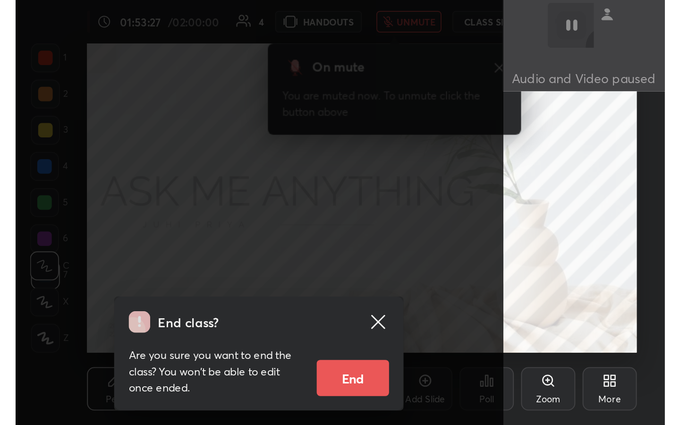
scroll to position [162, 301]
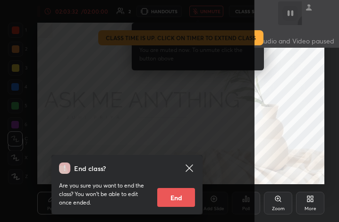
click at [313, 206] on div "More" at bounding box center [311, 208] width 12 height 5
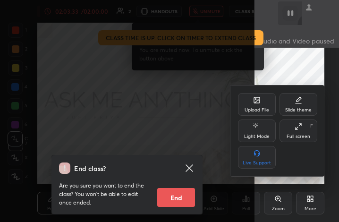
click at [306, 134] on div "Full screen" at bounding box center [299, 136] width 24 height 5
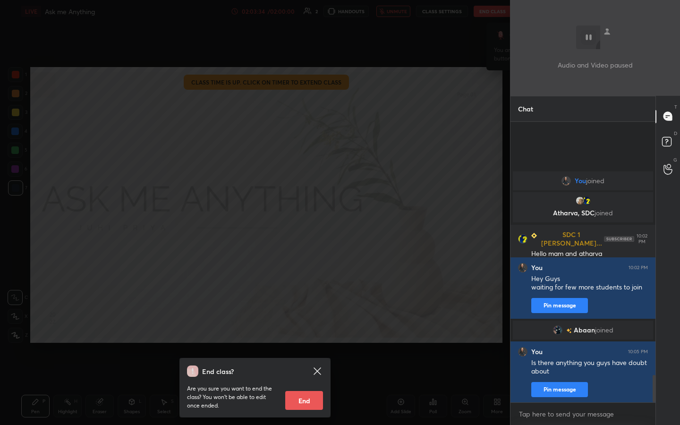
scroll to position [46861, 46753]
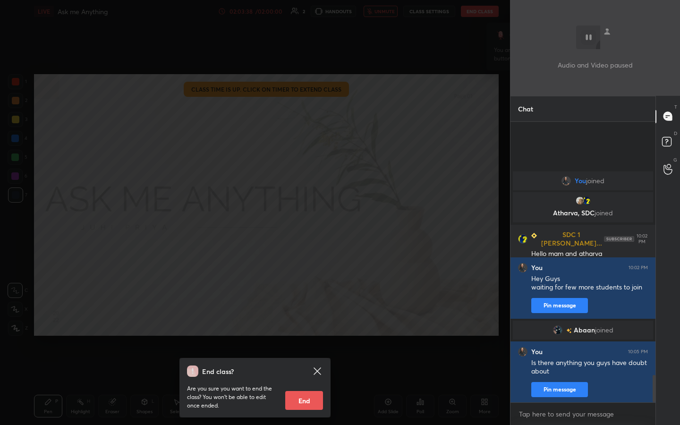
click at [306, 221] on button "End" at bounding box center [304, 400] width 38 height 19
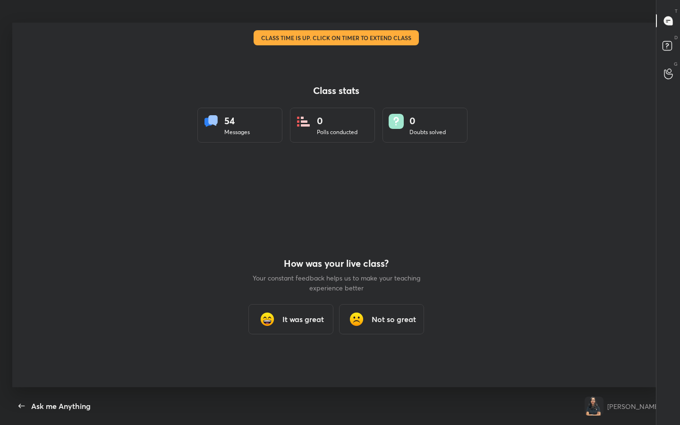
scroll to position [365, 672]
click at [305, 221] on div "It was great" at bounding box center [290, 319] width 85 height 30
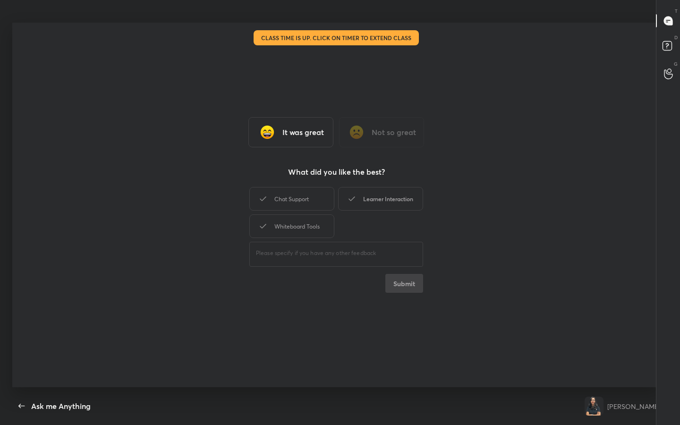
click at [339, 204] on div "Learner Interaction" at bounding box center [380, 199] width 85 height 24
click at [339, 221] on button "Submit" at bounding box center [404, 283] width 38 height 19
